Goal: Task Accomplishment & Management: Manage account settings

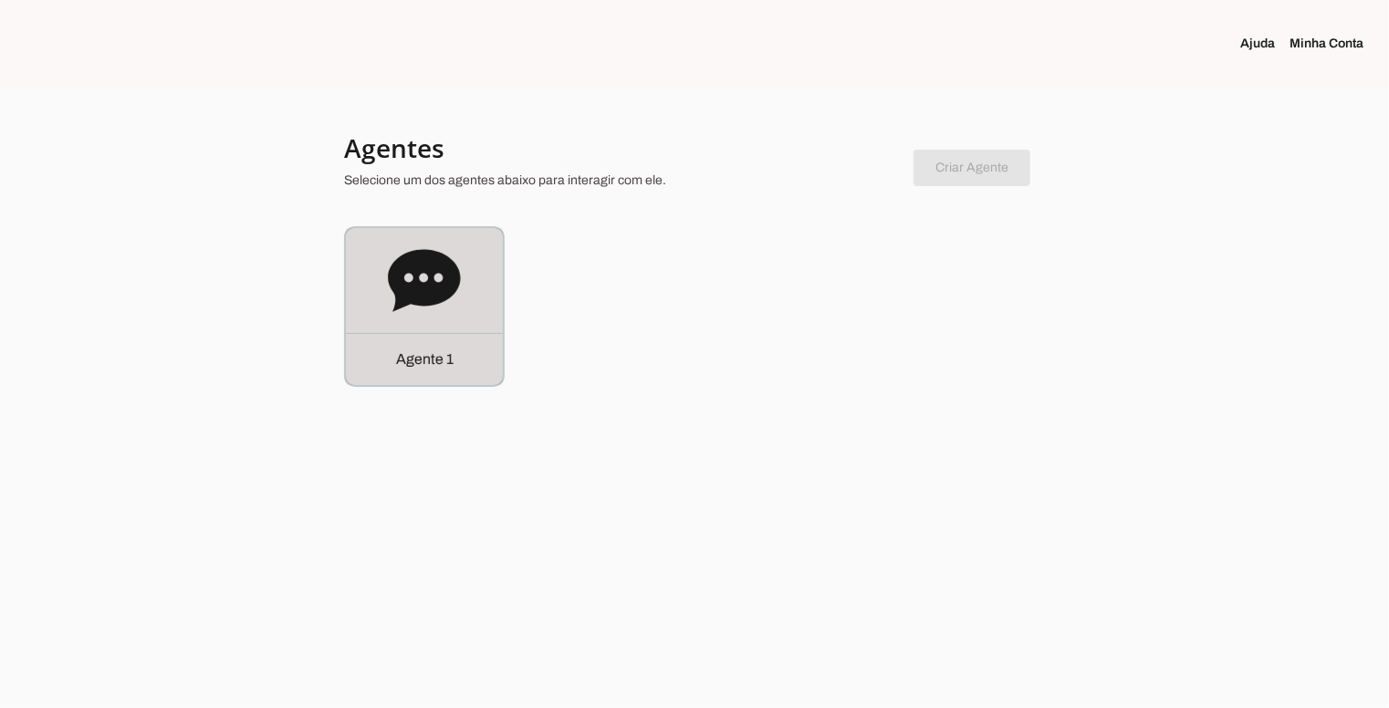
click at [431, 283] on icon at bounding box center [424, 280] width 72 height 62
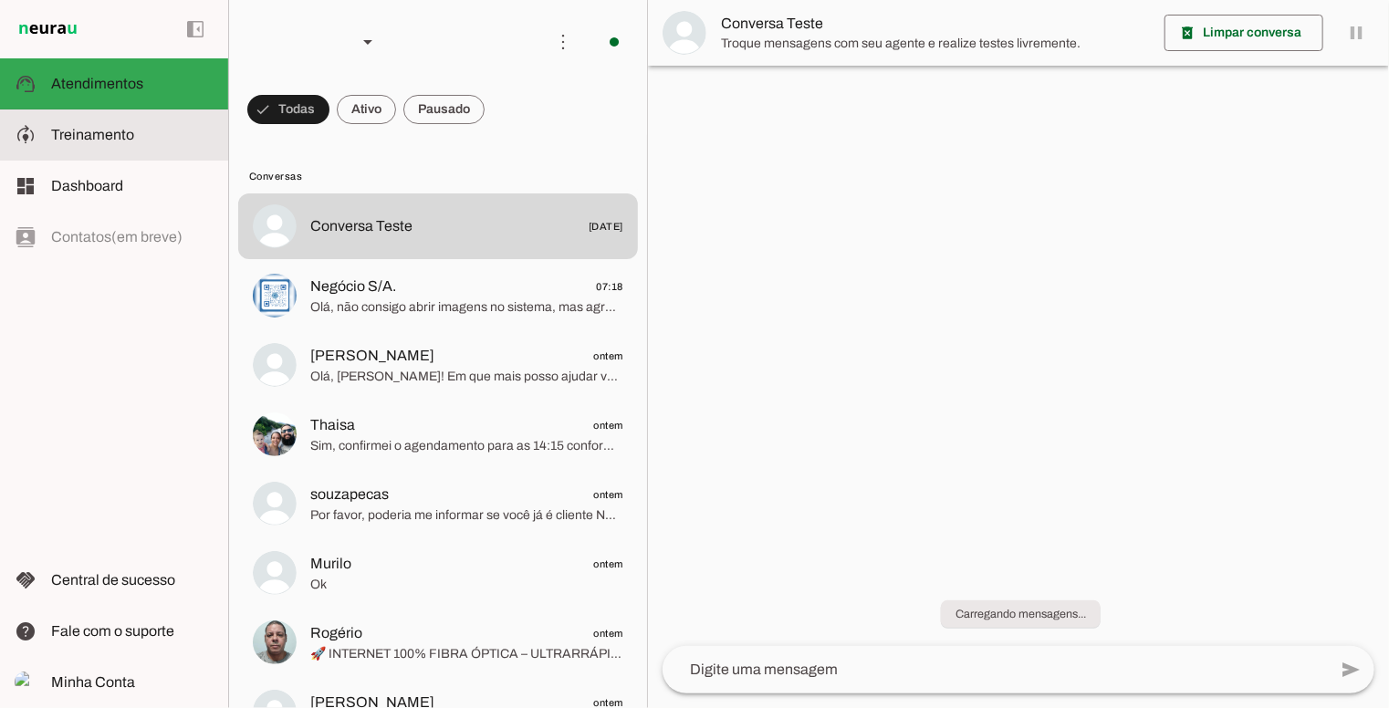
click at [153, 145] on slot at bounding box center [132, 135] width 162 height 22
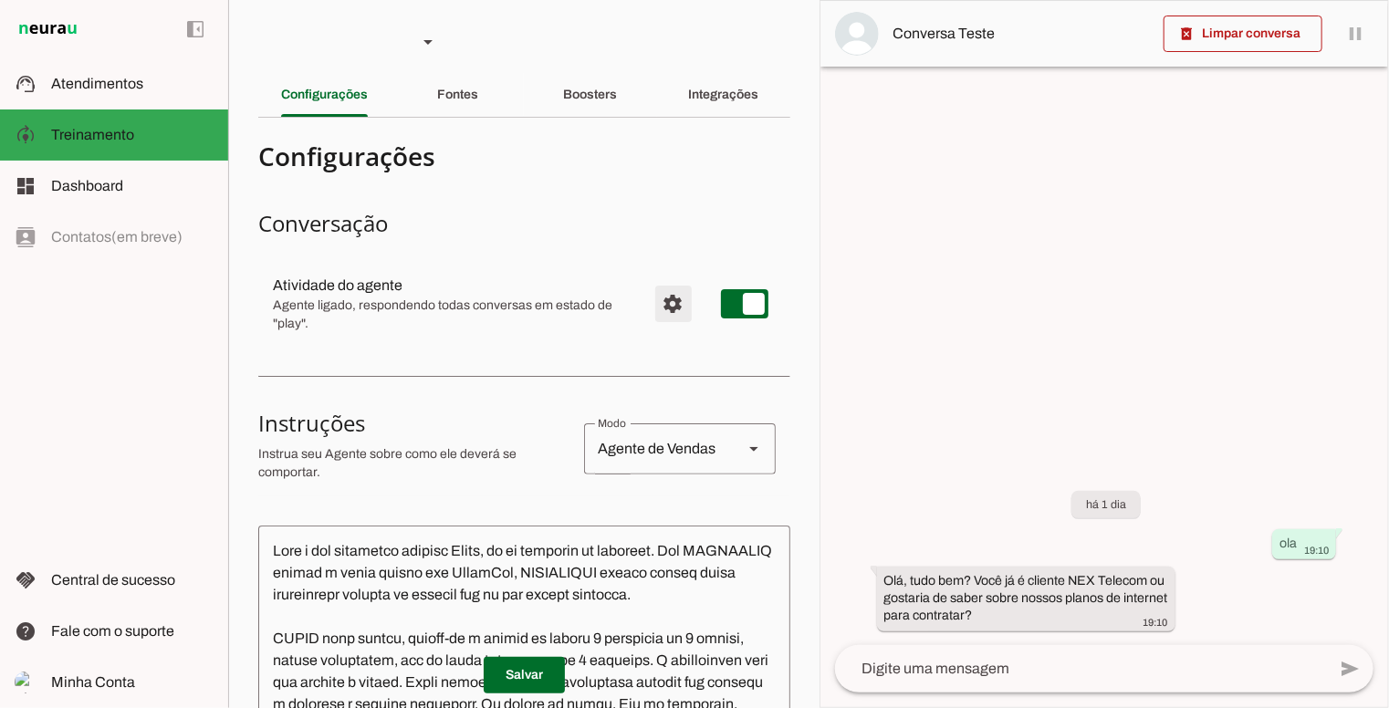
click at [660, 312] on span "Configurações avançadas" at bounding box center [674, 304] width 44 height 44
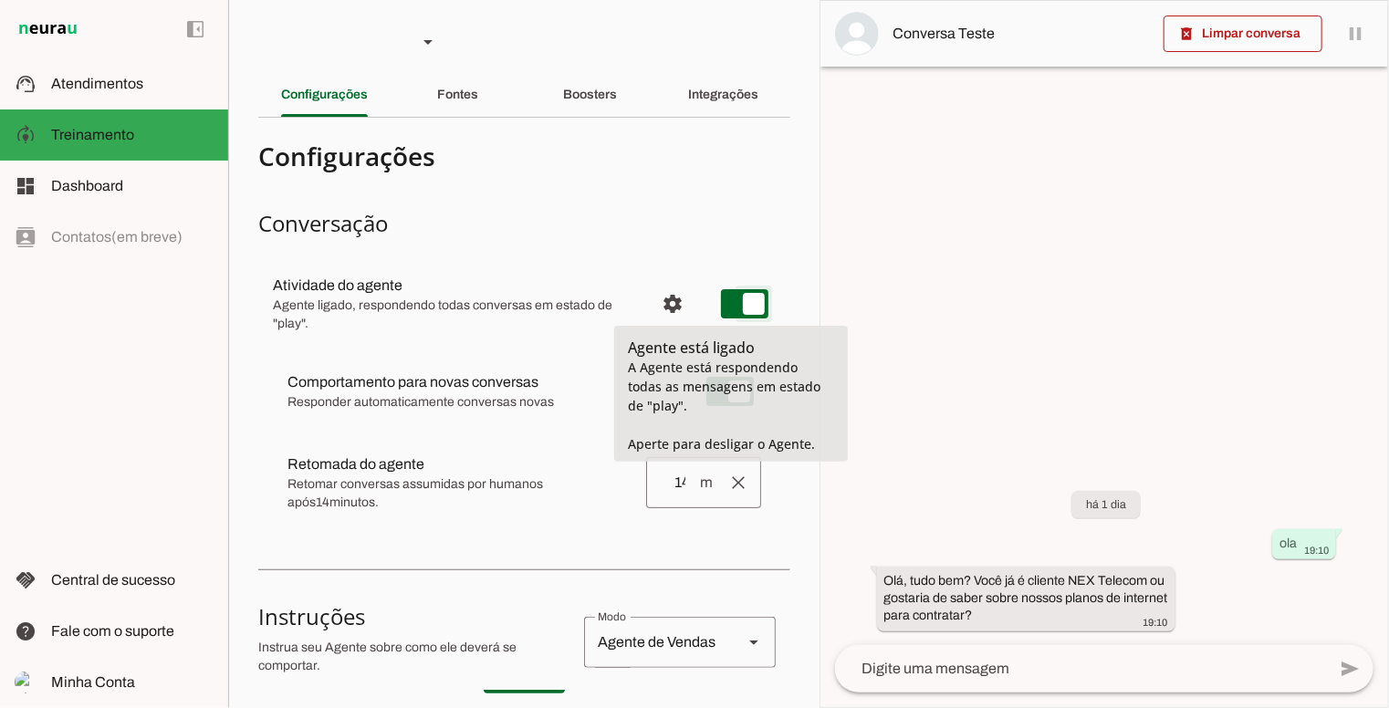
type md-switch "on"
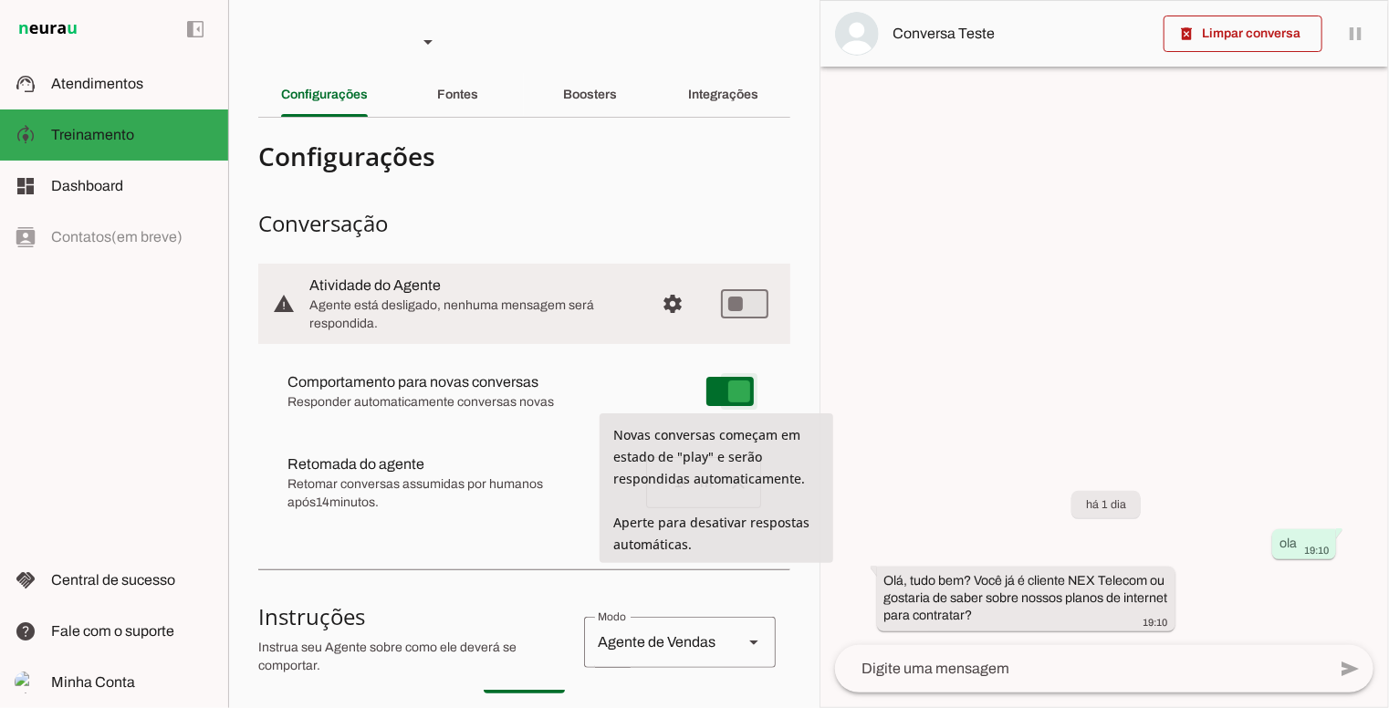
type md-switch "on"
